Goal: Task Accomplishment & Management: Manage account settings

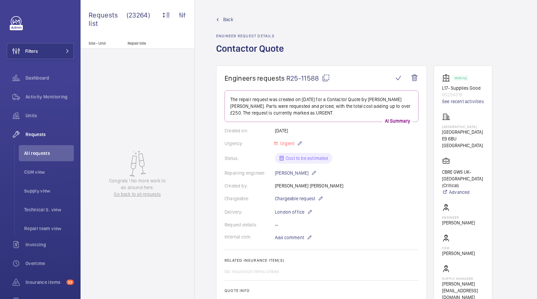
scroll to position [424, 0]
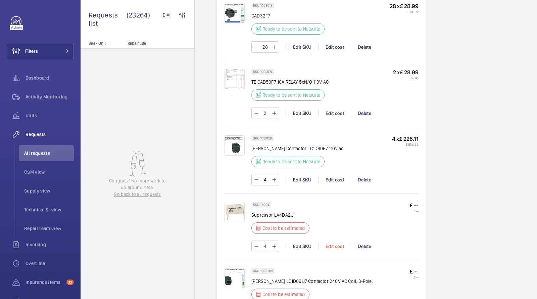
click at [337, 242] on div "Edit cost" at bounding box center [334, 245] width 32 height 7
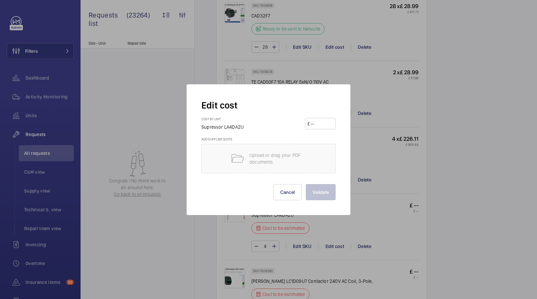
scroll to position [509, 0]
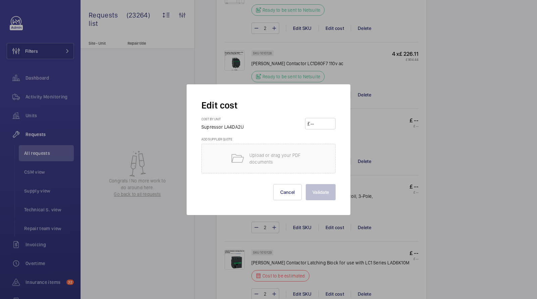
click at [321, 129] on div "Cost by unit Supressor LA4DA2U £" at bounding box center [268, 127] width 134 height 20
click at [319, 121] on input "number" at bounding box center [321, 123] width 23 height 11
type input "14.09"
click at [320, 193] on button "Validate" at bounding box center [321, 192] width 30 height 16
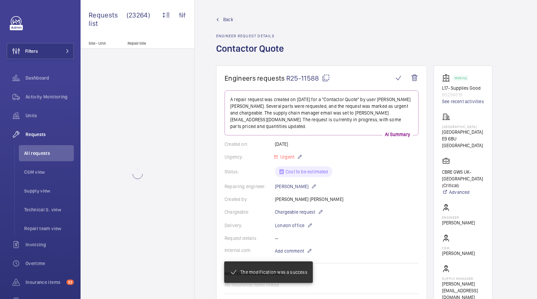
scroll to position [557, 0]
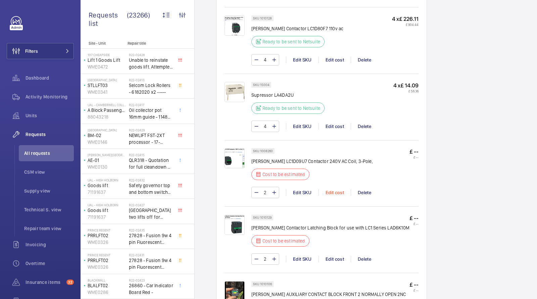
click at [332, 189] on div "Edit cost" at bounding box center [334, 192] width 32 height 7
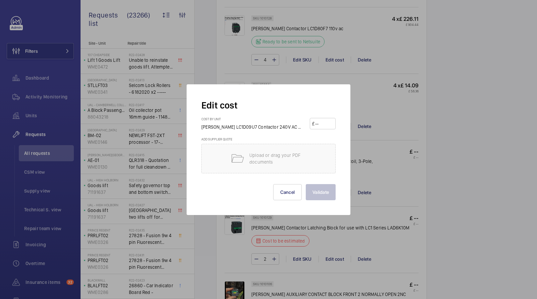
click at [321, 120] on input "number" at bounding box center [323, 123] width 19 height 11
type input "30.65"
click at [321, 192] on button "Validate" at bounding box center [321, 192] width 30 height 16
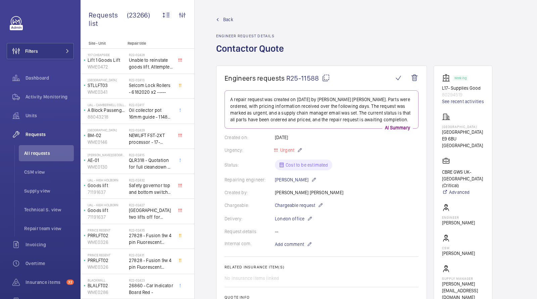
scroll to position [632, 0]
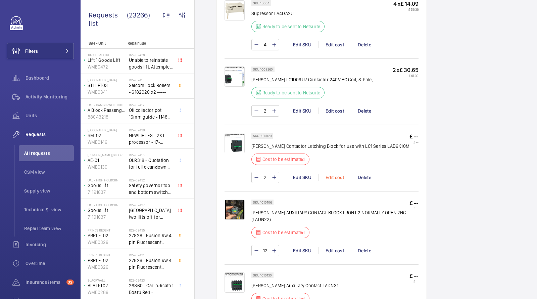
click at [338, 174] on div "Edit cost" at bounding box center [334, 177] width 32 height 7
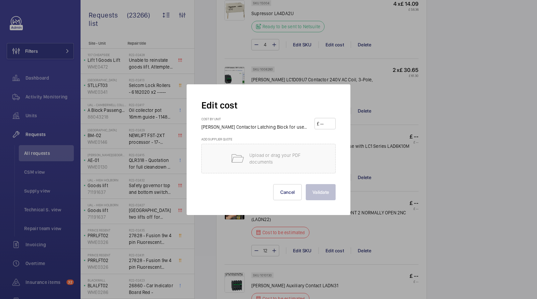
click at [328, 126] on input "number" at bounding box center [326, 123] width 14 height 11
type input "5.67"
click at [315, 191] on button "Validate" at bounding box center [321, 192] width 30 height 16
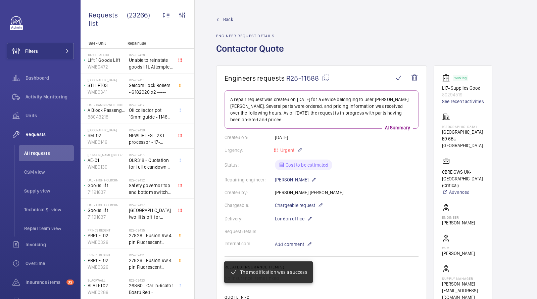
scroll to position [703, 0]
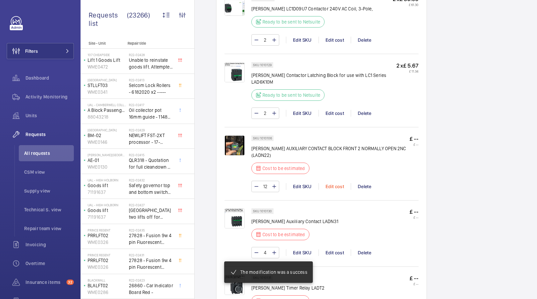
click at [333, 183] on div "Edit cost" at bounding box center [334, 186] width 32 height 7
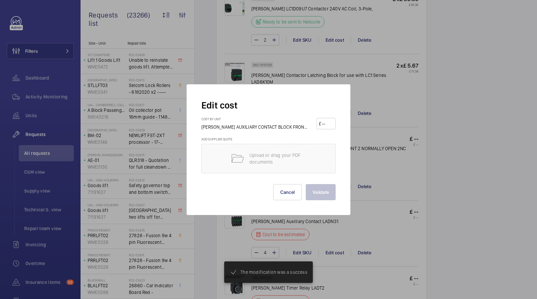
scroll to position [706, 0]
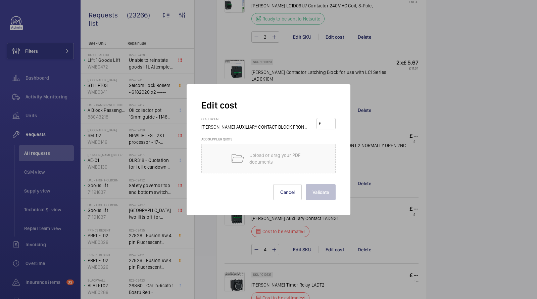
click at [331, 124] on input "number" at bounding box center [327, 123] width 12 height 11
type input "14.91"
click at [327, 194] on button "Validate" at bounding box center [321, 192] width 30 height 16
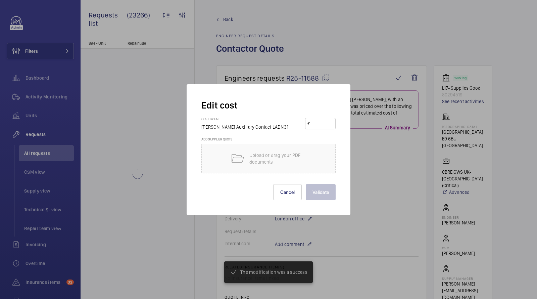
scroll to position [809, 0]
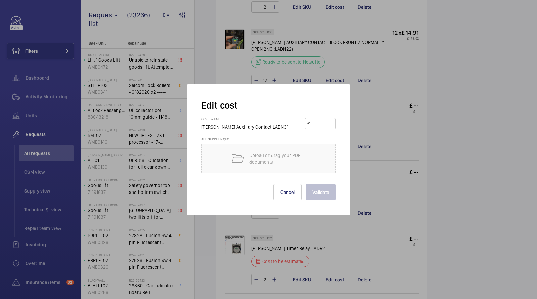
click at [318, 122] on input "number" at bounding box center [321, 123] width 23 height 11
type input "14.91"
click at [319, 191] on button "Validate" at bounding box center [321, 192] width 30 height 16
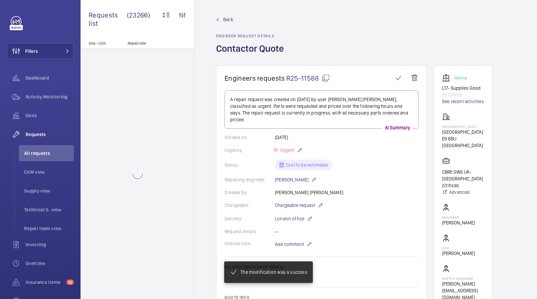
scroll to position [875, 0]
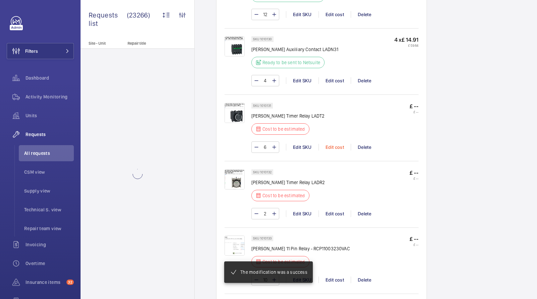
click at [342, 144] on div "Edit cost" at bounding box center [334, 147] width 32 height 7
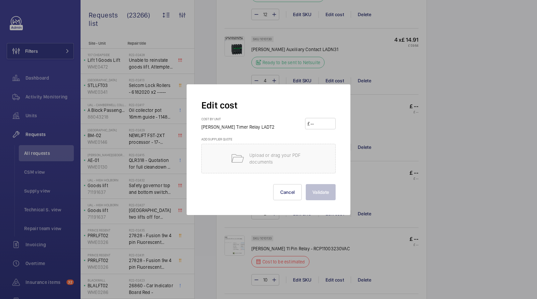
click at [327, 127] on input "number" at bounding box center [321, 123] width 23 height 11
type input "62.95"
click at [320, 196] on button "Validate" at bounding box center [321, 192] width 30 height 16
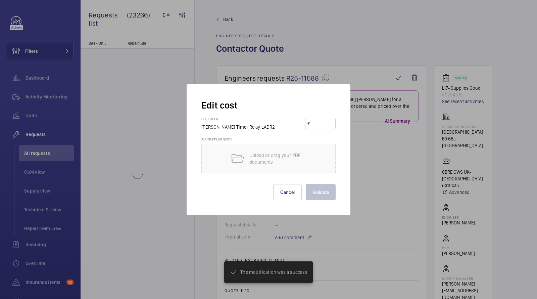
scroll to position [902, 0]
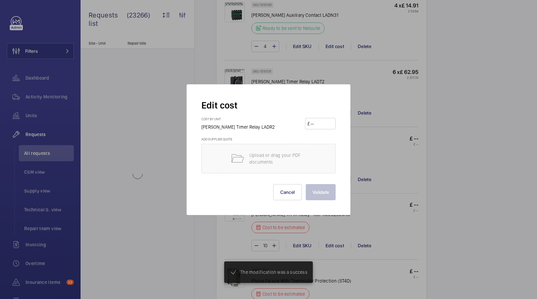
click at [323, 128] on input "number" at bounding box center [321, 123] width 23 height 11
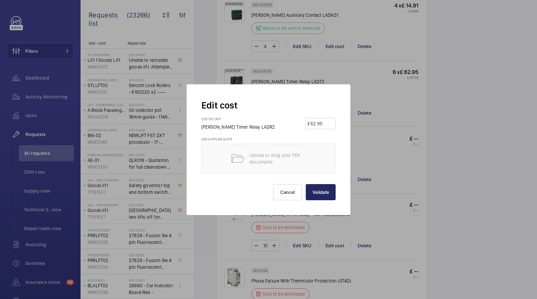
type input "62.95"
click at [318, 185] on button "Validate" at bounding box center [321, 192] width 30 height 16
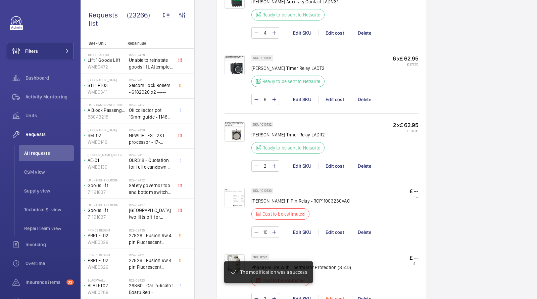
scroll to position [1027, 0]
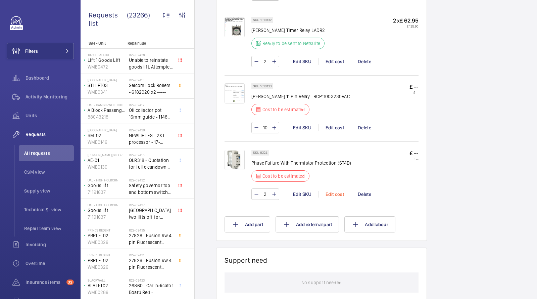
click at [336, 191] on div "Edit cost" at bounding box center [334, 194] width 32 height 7
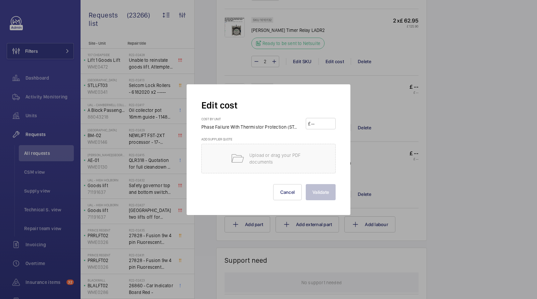
click at [318, 119] on input "number" at bounding box center [321, 123] width 23 height 11
type input "7.72"
click at [323, 191] on button "Validate" at bounding box center [321, 192] width 30 height 16
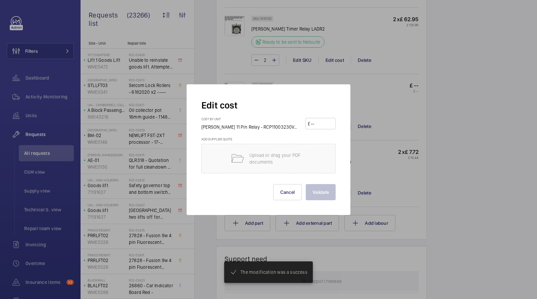
click at [322, 121] on input "number" at bounding box center [321, 123] width 23 height 11
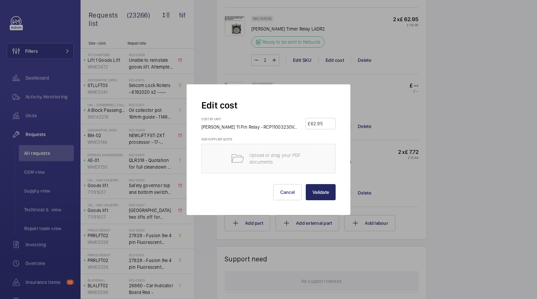
type input "62.95"
click at [322, 190] on button "Validate" at bounding box center [321, 192] width 30 height 16
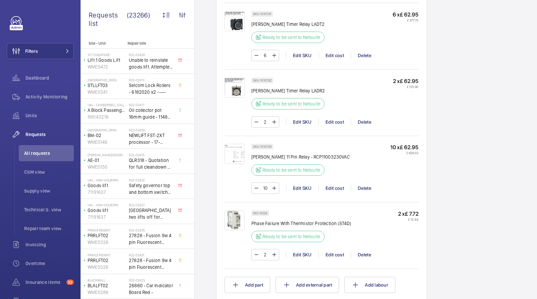
scroll to position [955, 0]
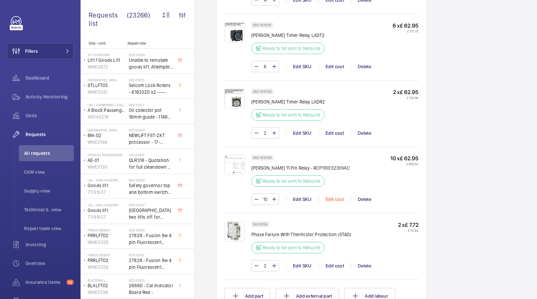
click at [334, 196] on div "Edit cost" at bounding box center [334, 199] width 32 height 7
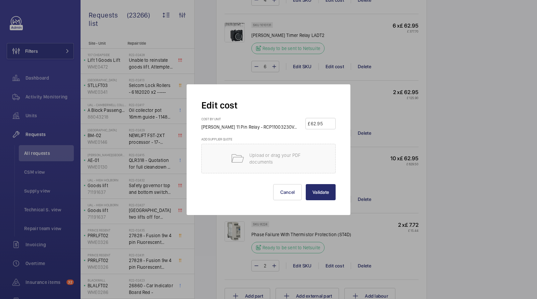
click at [325, 125] on input "62.95" at bounding box center [321, 123] width 23 height 11
drag, startPoint x: 325, startPoint y: 125, endPoint x: 246, endPoint y: 112, distance: 80.0
click at [250, 115] on form "Edit cost Cost by unit [PERSON_NAME] 11 Pin Relay - RCP11003230VAC £ 62.95 Add …" at bounding box center [268, 149] width 134 height 101
type input "7.72"
click at [321, 188] on button "Validate" at bounding box center [321, 192] width 30 height 16
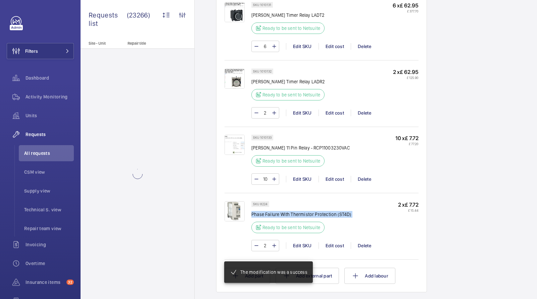
copy div "Phase Failure With Thermistor Protection (ST4D)"
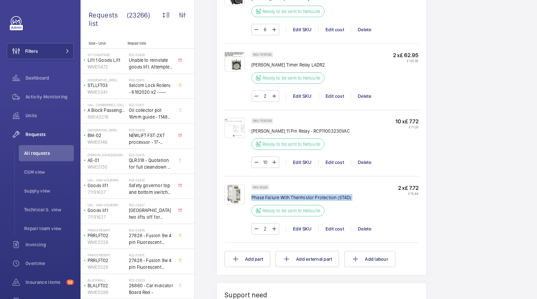
scroll to position [1012, 0]
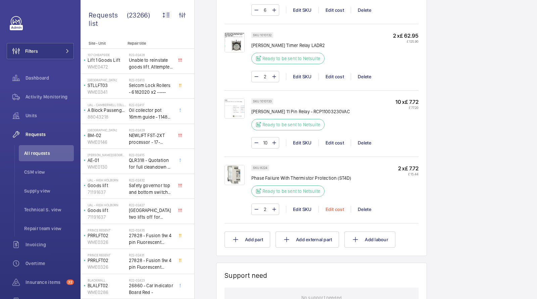
click at [336, 206] on div "Edit cost" at bounding box center [334, 209] width 32 height 7
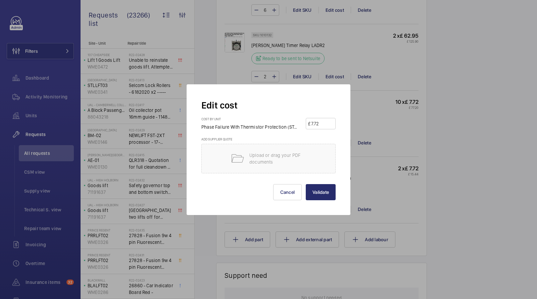
drag, startPoint x: 324, startPoint y: 123, endPoint x: 240, endPoint y: 110, distance: 85.6
click at [241, 111] on form "Edit cost Cost by unit Phase Failure With Thermistor Protection (ST4D) £ 7.72 A…" at bounding box center [268, 149] width 134 height 101
type input "110"
click at [319, 192] on button "Validate" at bounding box center [321, 192] width 30 height 16
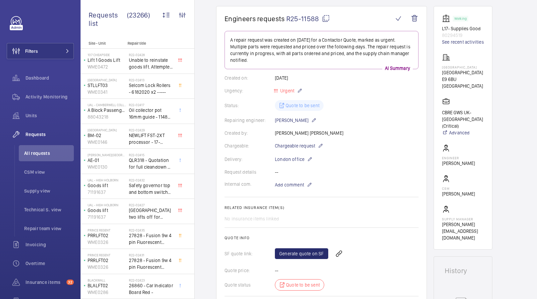
scroll to position [219, 0]
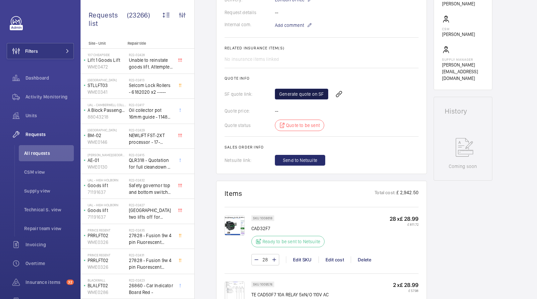
click at [302, 94] on link "Generate quote on SF" at bounding box center [301, 94] width 53 height 11
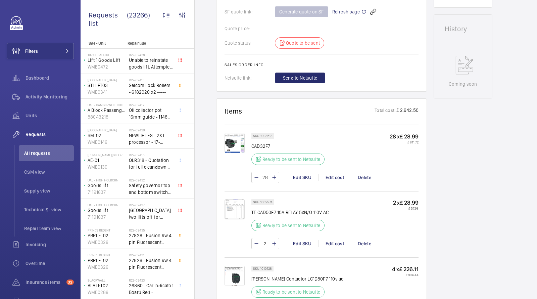
scroll to position [303, 0]
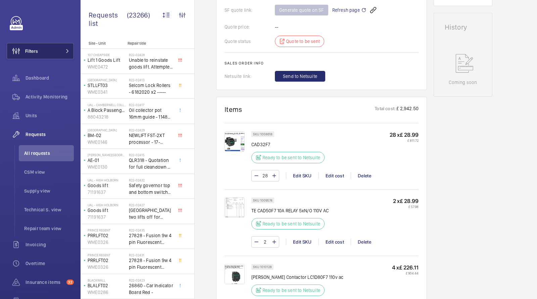
click at [61, 42] on div "Filters Dashboard Activity Monitoring Units Requests All requests CSM view Supp…" at bounding box center [40, 182] width 67 height 333
click at [57, 51] on button "Filters" at bounding box center [40, 51] width 67 height 16
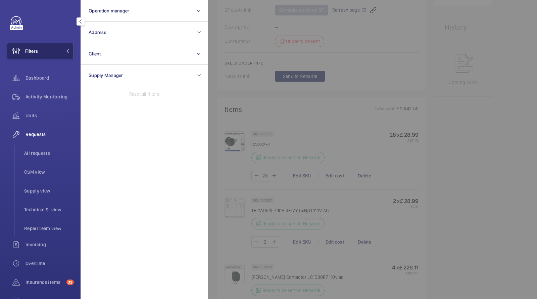
click at [57, 52] on button "Filters" at bounding box center [40, 51] width 67 height 16
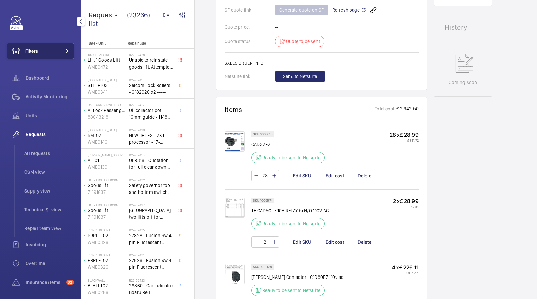
click at [57, 52] on button "Filters" at bounding box center [40, 51] width 67 height 16
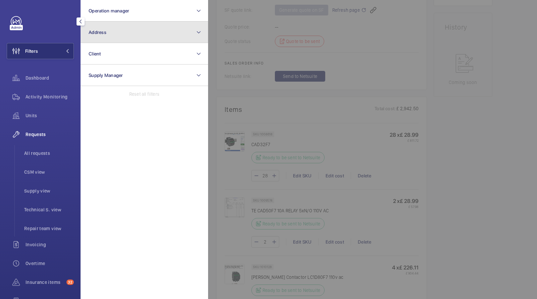
click at [114, 24] on button "Address" at bounding box center [143, 31] width 127 height 21
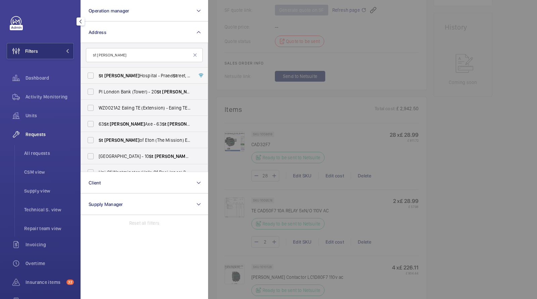
type input "st [PERSON_NAME]"
click at [122, 76] on span "[GEOGRAPHIC_DATA][PERSON_NAME][STREET_ADDRESS]" at bounding box center [145, 75] width 92 height 7
click at [97, 76] on input "[GEOGRAPHIC_DATA][PERSON_NAME][STREET_ADDRESS]" at bounding box center [90, 75] width 13 height 13
checkbox input "true"
click at [42, 157] on li "All requests" at bounding box center [46, 153] width 55 height 16
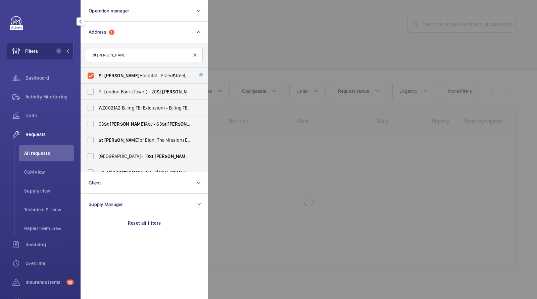
click at [244, 52] on div at bounding box center [476, 149] width 537 height 299
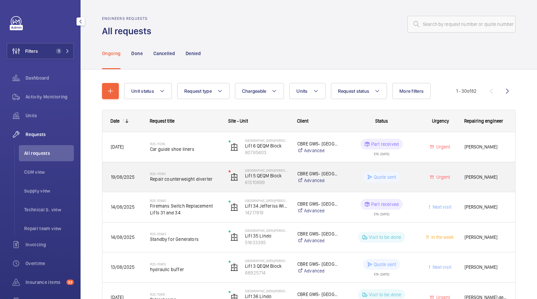
scroll to position [7, 0]
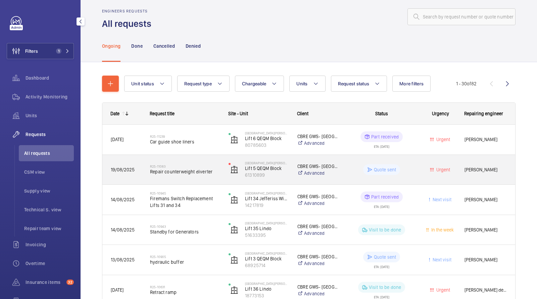
click at [178, 171] on span "Repair counterweight diverter" at bounding box center [185, 171] width 70 height 7
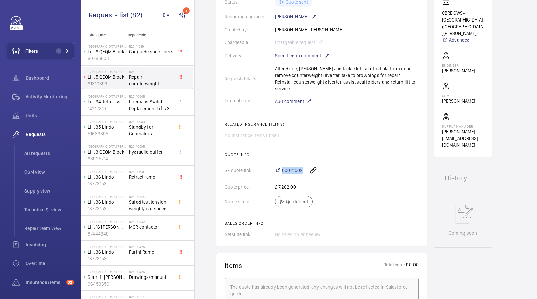
scroll to position [168, 0]
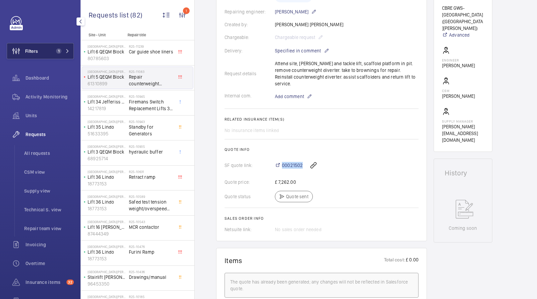
click at [57, 44] on button "Filters 1" at bounding box center [40, 51] width 67 height 16
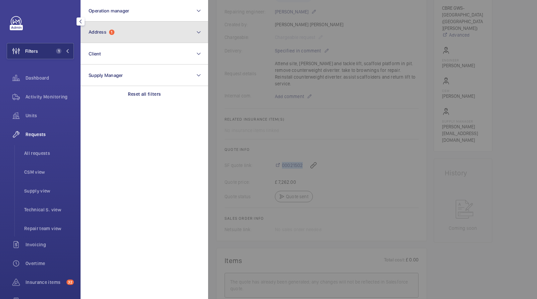
click at [105, 33] on span "Address" at bounding box center [98, 31] width 18 height 5
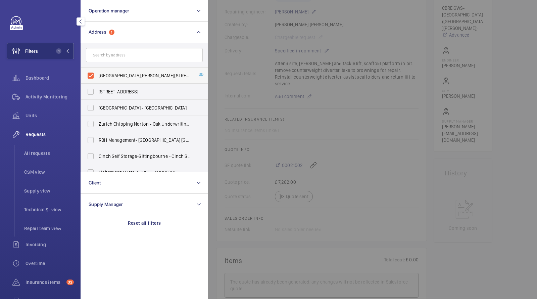
click at [114, 71] on label "[GEOGRAPHIC_DATA][PERSON_NAME][STREET_ADDRESS]" at bounding box center [139, 75] width 117 height 16
click at [97, 71] on input "[GEOGRAPHIC_DATA][PERSON_NAME][STREET_ADDRESS]" at bounding box center [90, 75] width 13 height 13
checkbox input "false"
click at [113, 52] on input "text" at bounding box center [144, 55] width 117 height 14
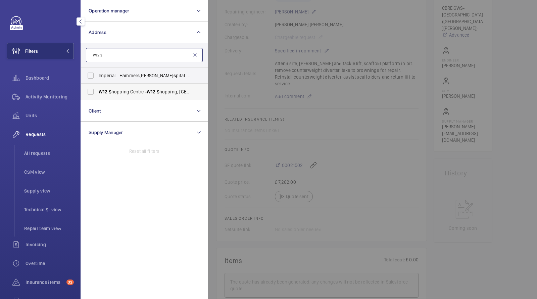
type input "w12 s"
click at [131, 94] on span "W12 S hopping Centre - [GEOGRAPHIC_DATA] 8PP" at bounding box center [145, 91] width 92 height 7
click at [97, 94] on input "W12 S hopping Centre - [GEOGRAPHIC_DATA] 8PP" at bounding box center [90, 91] width 13 height 13
checkbox input "true"
click at [53, 99] on span "Activity Monitoring" at bounding box center [49, 96] width 48 height 7
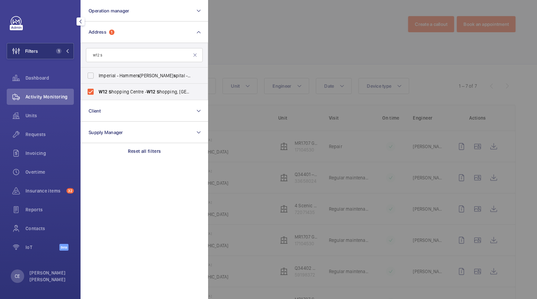
click at [304, 35] on div at bounding box center [476, 149] width 537 height 299
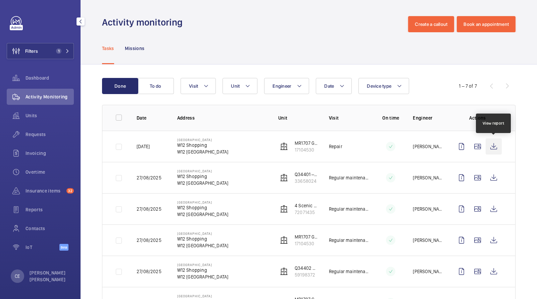
click at [494, 144] on wm-front-icon-button at bounding box center [493, 146] width 16 height 16
click at [492, 145] on wm-front-icon-button at bounding box center [493, 146] width 16 height 16
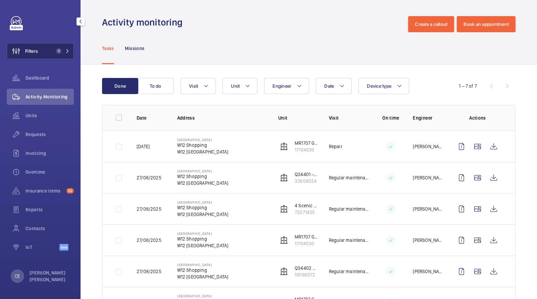
click at [52, 51] on button "Filters 1" at bounding box center [40, 51] width 67 height 16
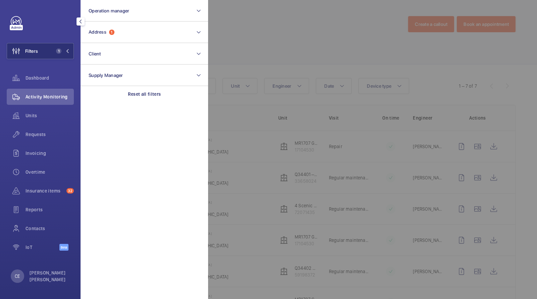
click at [236, 25] on div at bounding box center [476, 149] width 537 height 299
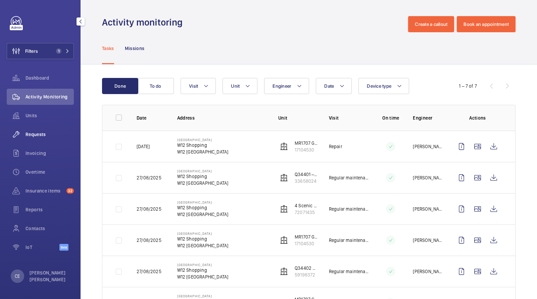
click at [43, 132] on span "Requests" at bounding box center [49, 134] width 48 height 7
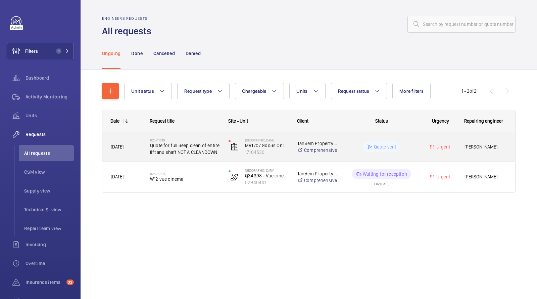
click at [177, 151] on span "Quote for full deep clean of entire lift and shaft NOT A CLEANDOWN" at bounding box center [185, 148] width 70 height 13
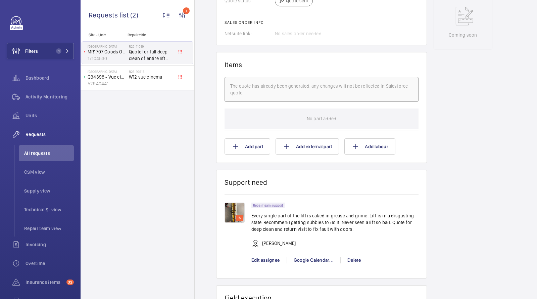
scroll to position [366, 0]
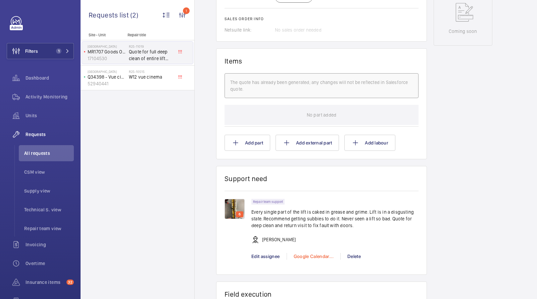
click at [305, 255] on div "Google Calendar..." at bounding box center [313, 256] width 54 height 7
click at [309, 266] on span "Schedule this event" at bounding box center [316, 267] width 47 height 7
click at [435, 190] on div at bounding box center [268, 149] width 537 height 299
click at [30, 115] on span "Units" at bounding box center [49, 115] width 48 height 7
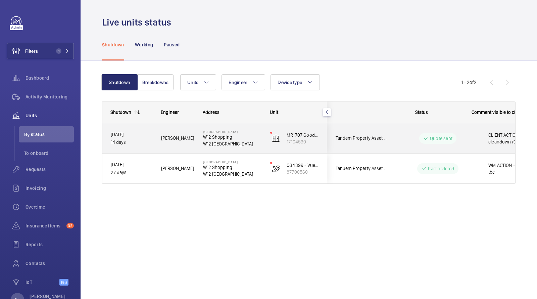
scroll to position [0, 121]
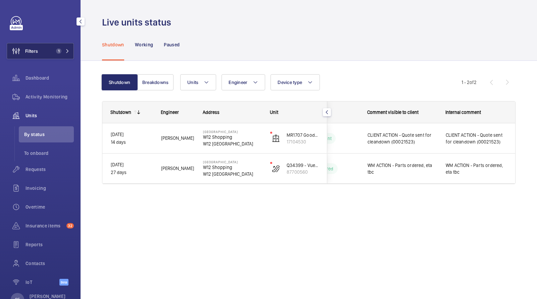
click at [46, 50] on button "Filters 1" at bounding box center [40, 51] width 67 height 16
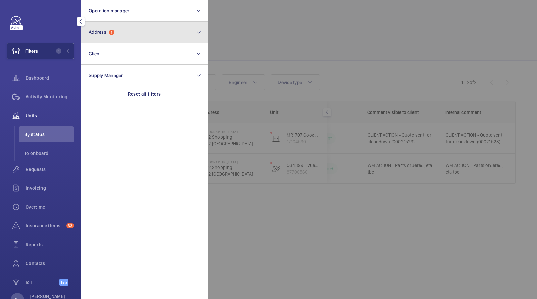
click at [122, 32] on button "Address 1" at bounding box center [143, 31] width 127 height 21
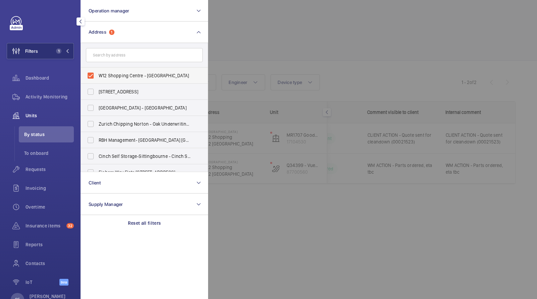
click at [132, 74] on span "W12 Shopping Centre - [GEOGRAPHIC_DATA]" at bounding box center [145, 75] width 92 height 7
click at [97, 74] on input "W12 Shopping Centre - [GEOGRAPHIC_DATA]" at bounding box center [90, 75] width 13 height 13
checkbox input "false"
click at [274, 40] on div at bounding box center [476, 149] width 537 height 299
